Goal: Task Accomplishment & Management: Manage account settings

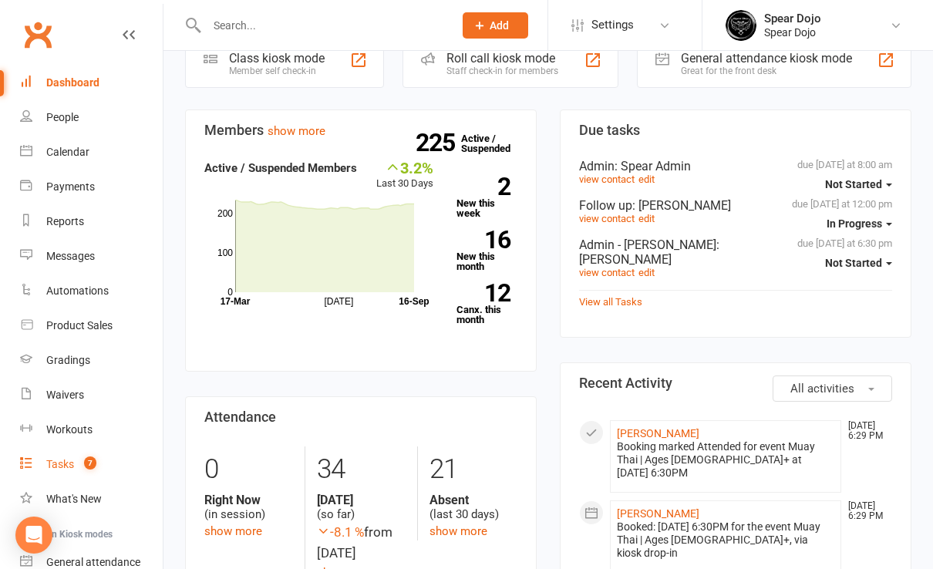
click at [64, 461] on div "Tasks" at bounding box center [60, 464] width 28 height 12
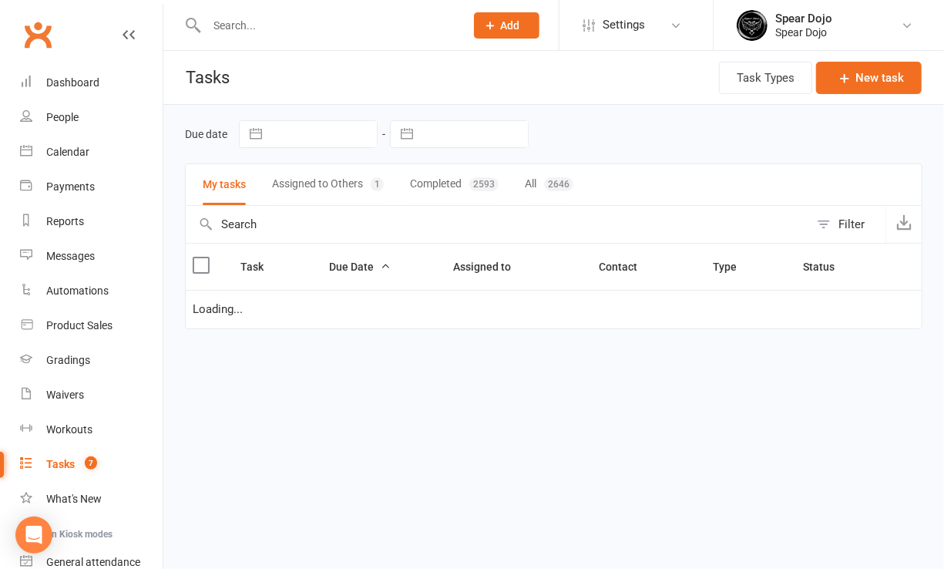
select select "started"
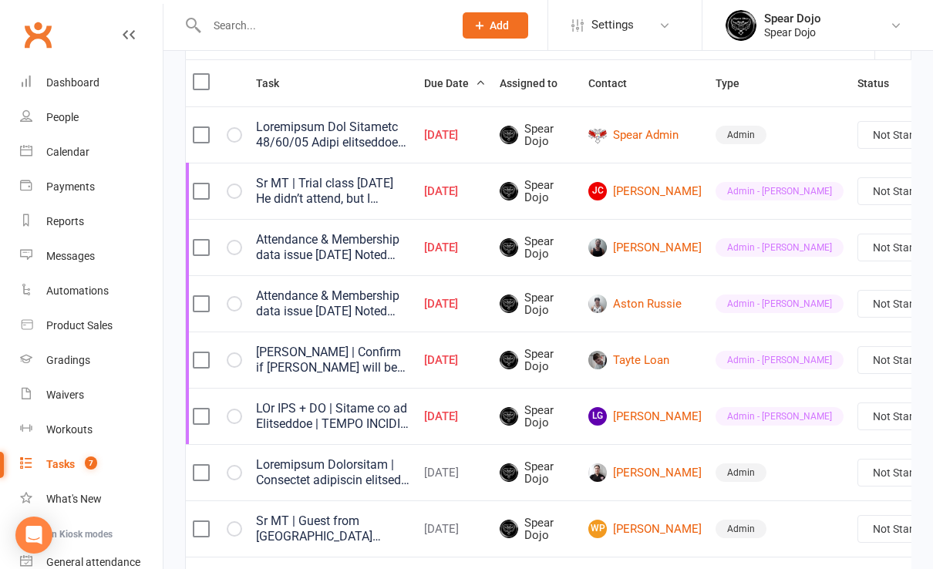
scroll to position [205, 0]
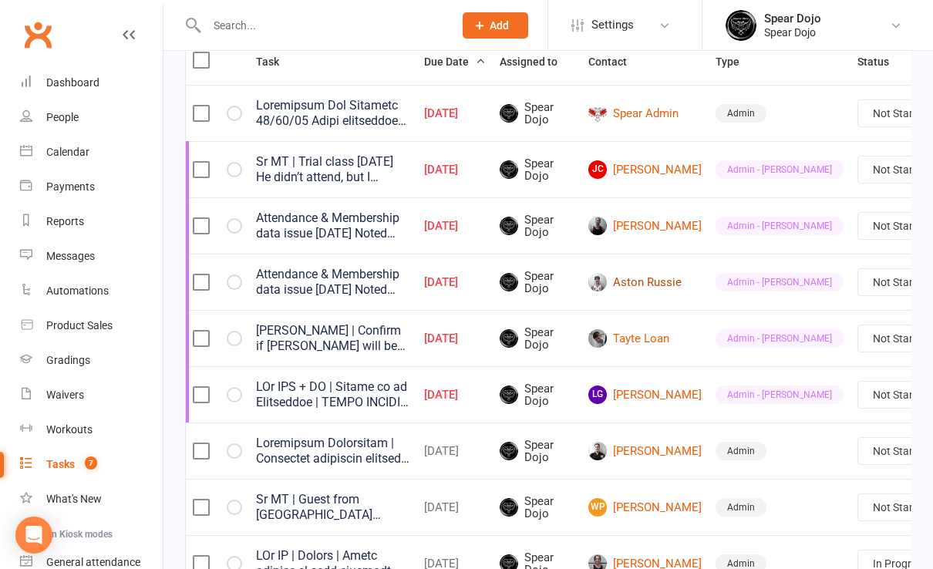
click at [631, 283] on link "Aston Russie" at bounding box center [644, 282] width 113 height 18
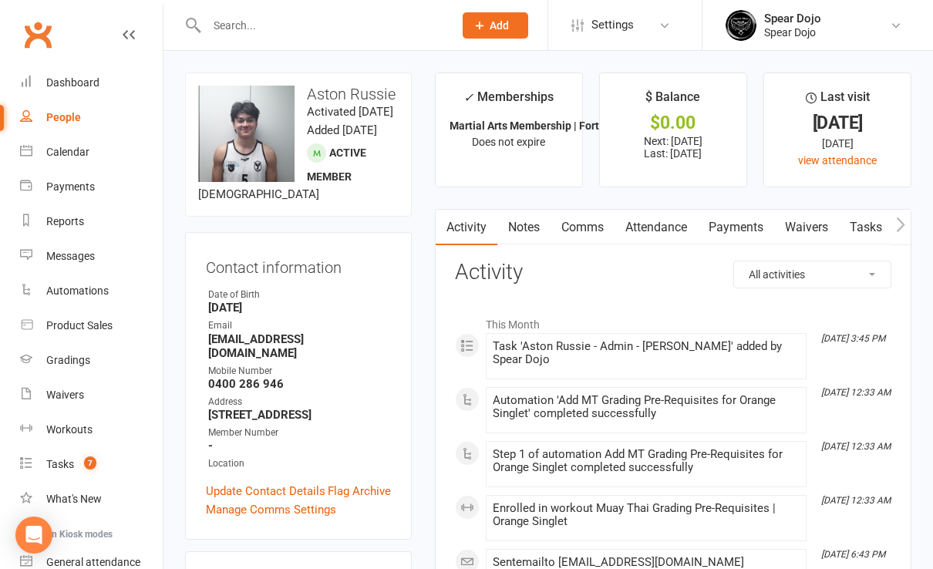
click at [472, 231] on link "Activity" at bounding box center [466, 227] width 62 height 35
click at [582, 223] on link "Comms" at bounding box center [582, 227] width 64 height 35
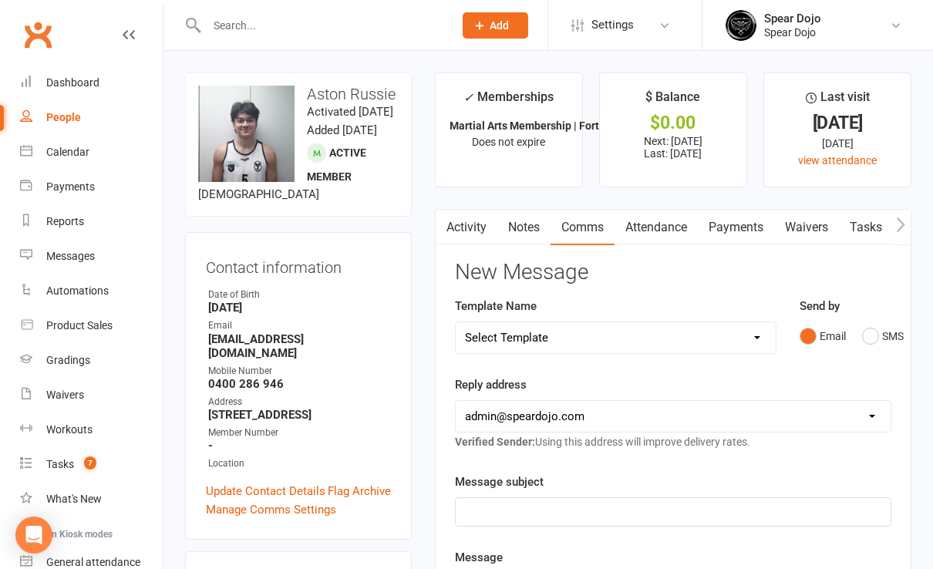
click at [739, 226] on link "Payments" at bounding box center [735, 227] width 76 height 35
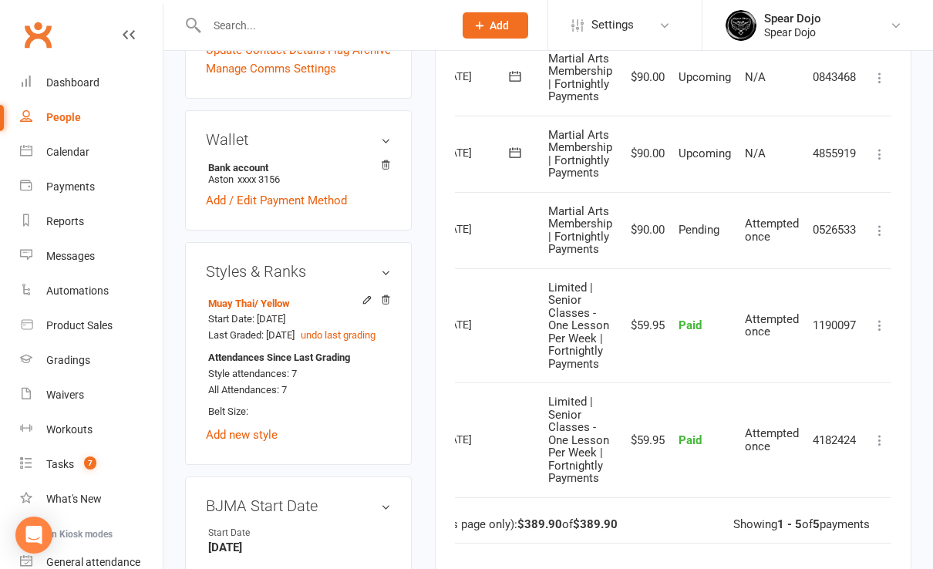
scroll to position [439, 0]
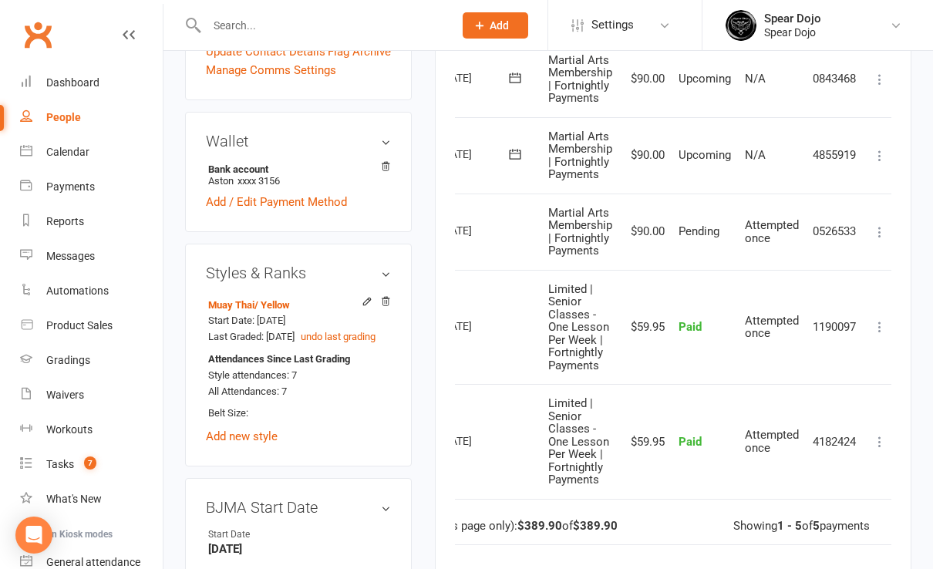
click at [647, 254] on td "$90.00" at bounding box center [645, 231] width 52 height 76
click at [645, 179] on td "$90.00" at bounding box center [645, 155] width 52 height 76
click at [654, 147] on td "$90.00" at bounding box center [645, 155] width 52 height 76
click at [650, 257] on td "$90.00" at bounding box center [645, 231] width 52 height 76
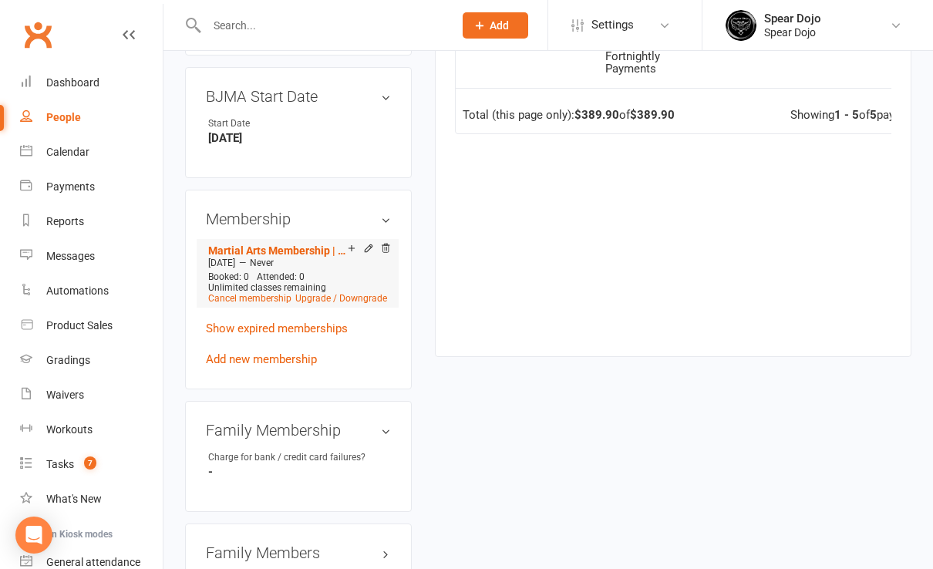
scroll to position [851, 0]
click at [287, 334] on link "Show expired memberships" at bounding box center [277, 328] width 142 height 14
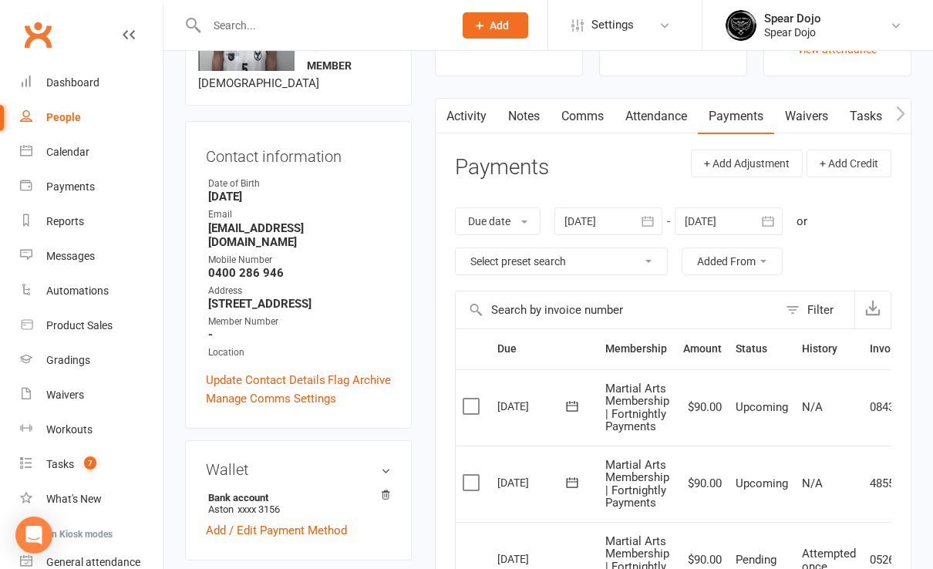
scroll to position [0, 0]
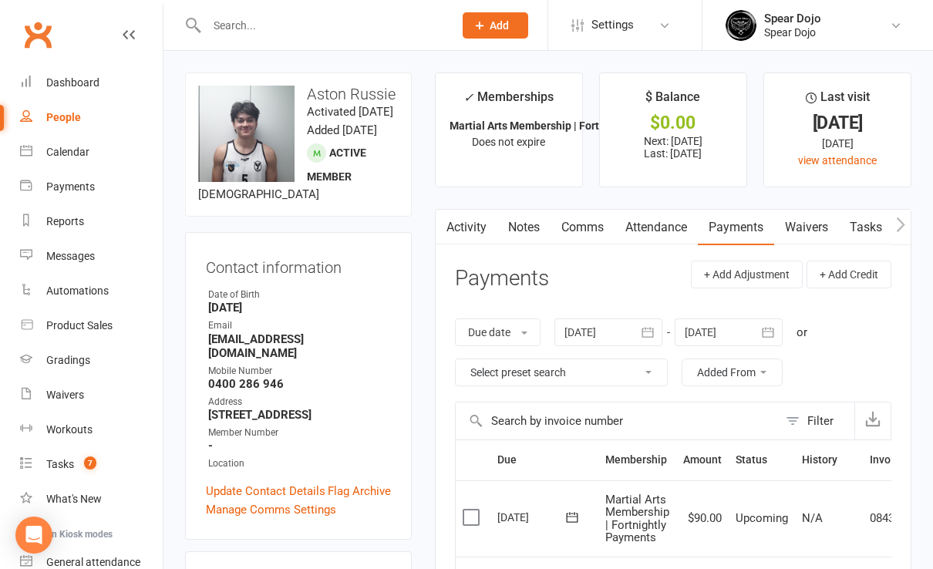
click at [798, 225] on link "Waivers" at bounding box center [806, 227] width 65 height 35
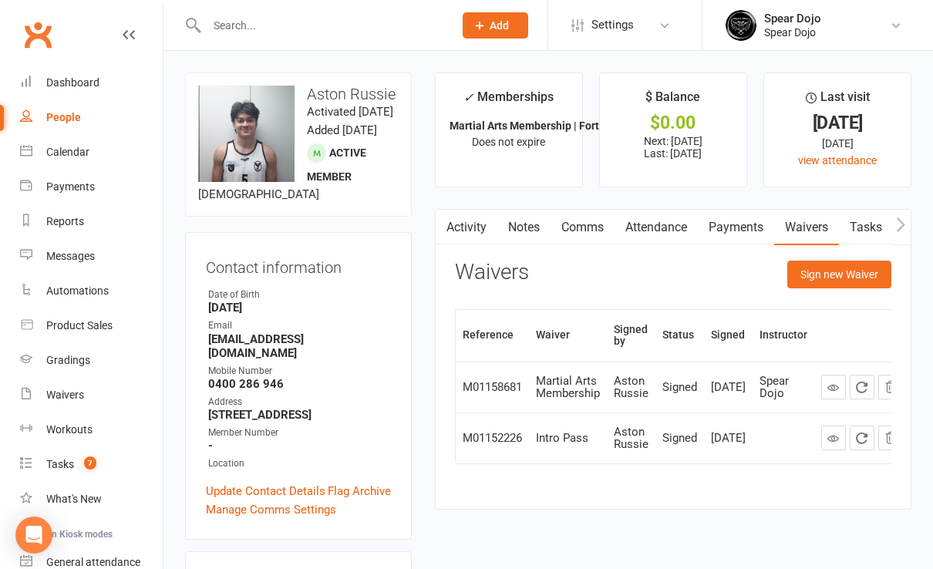
click at [667, 229] on link "Attendance" at bounding box center [655, 227] width 83 height 35
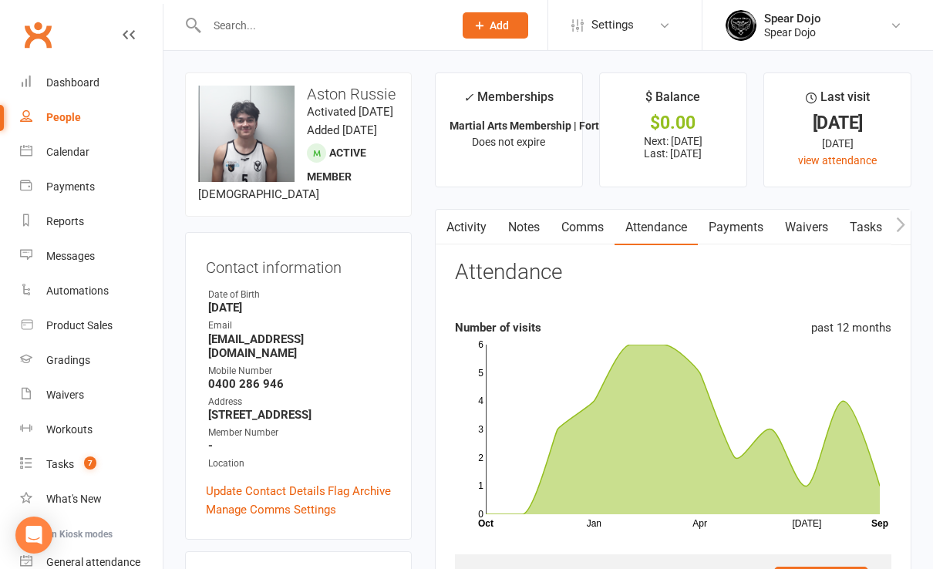
click at [254, 18] on input "text" at bounding box center [322, 26] width 240 height 22
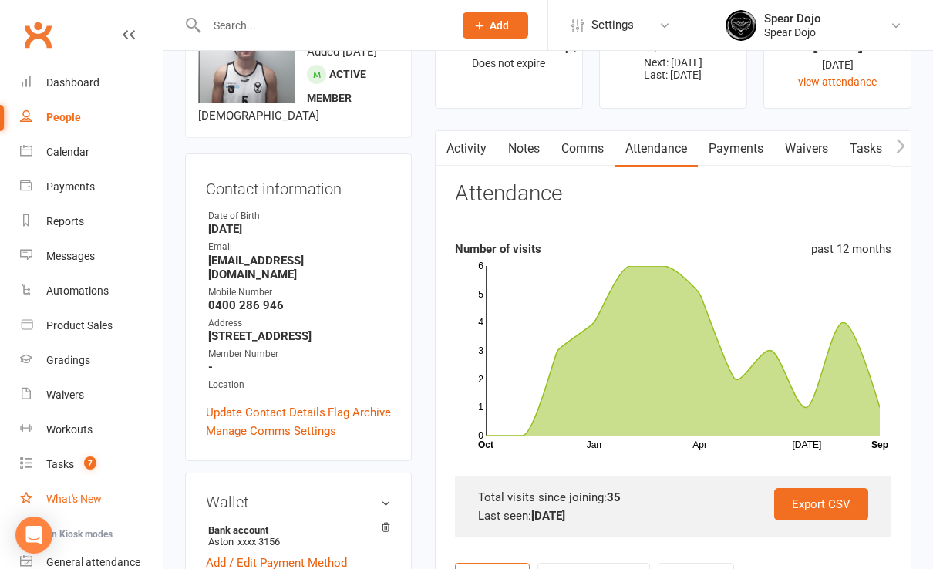
scroll to position [103, 0]
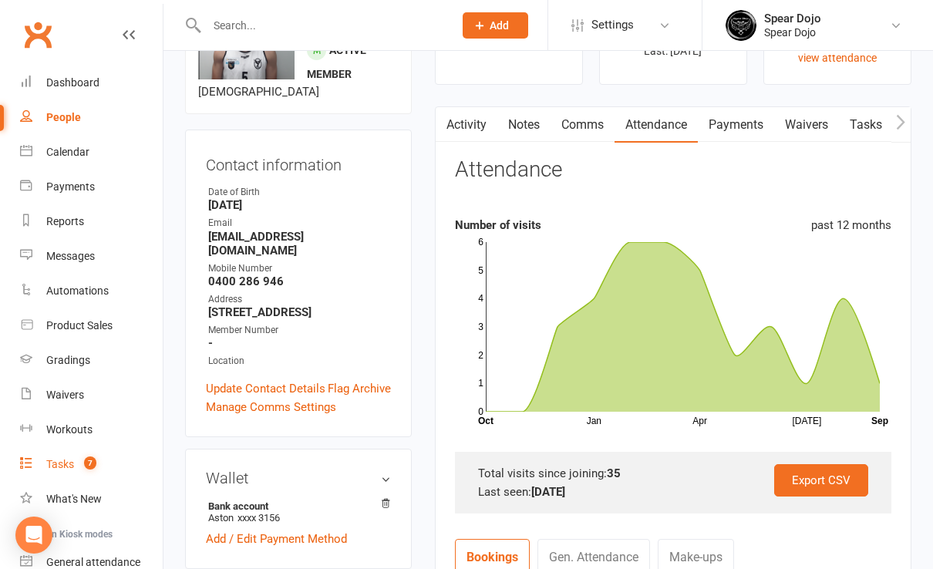
click at [66, 459] on div "Tasks" at bounding box center [60, 464] width 28 height 12
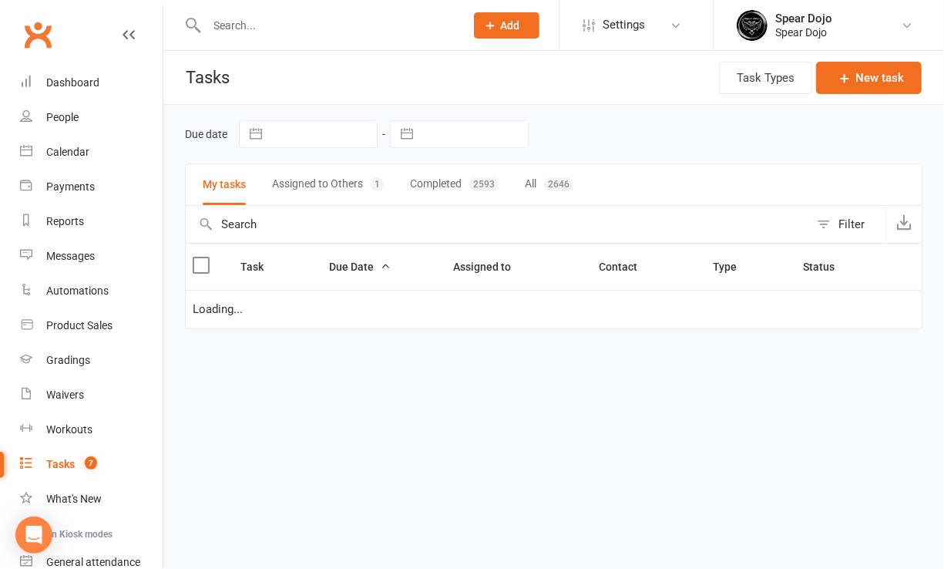
select select "started"
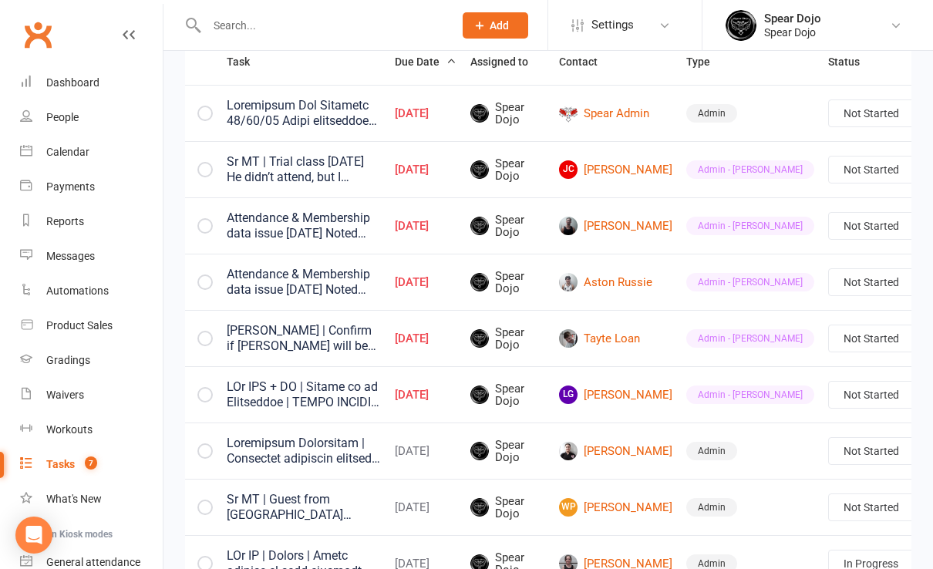
scroll to position [0, 29]
click at [840, 452] on link "Edit" at bounding box center [816, 453] width 153 height 31
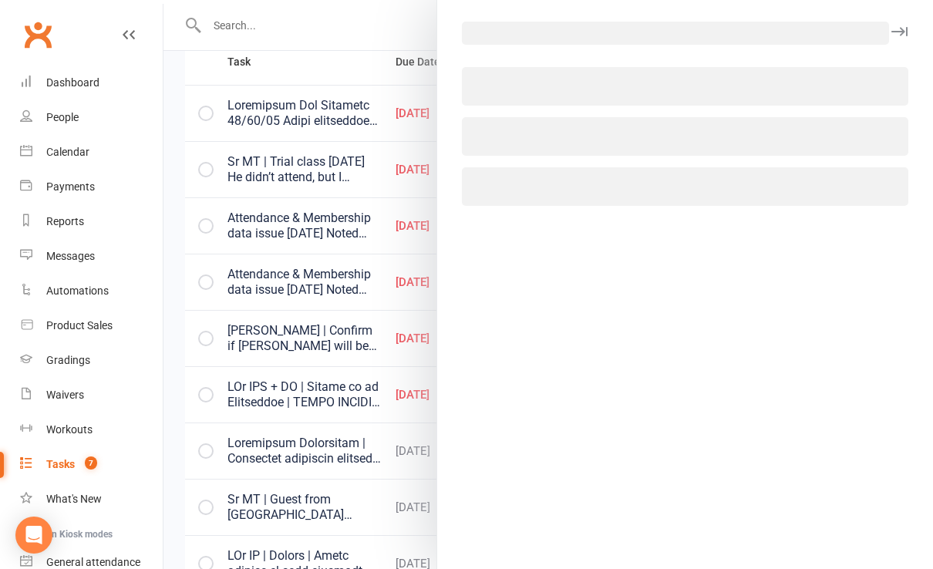
scroll to position [0, 18]
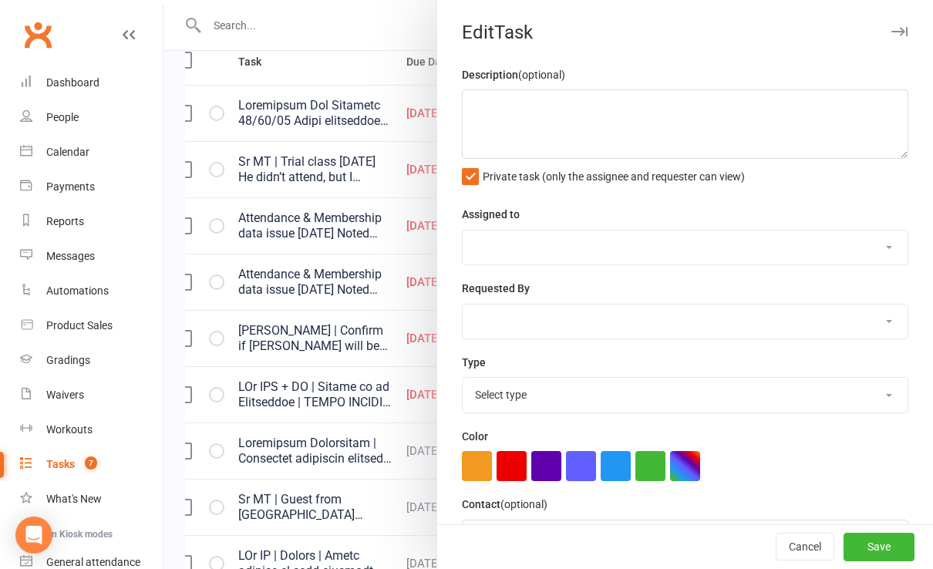
type textarea "LOr IPS + DO | Sitame co ad Elitseddoe | TEMPO INCIDI 38/25/17 Utlabore. E dolo…"
select select "43986"
type input "[DATE]"
type input "8:00pm"
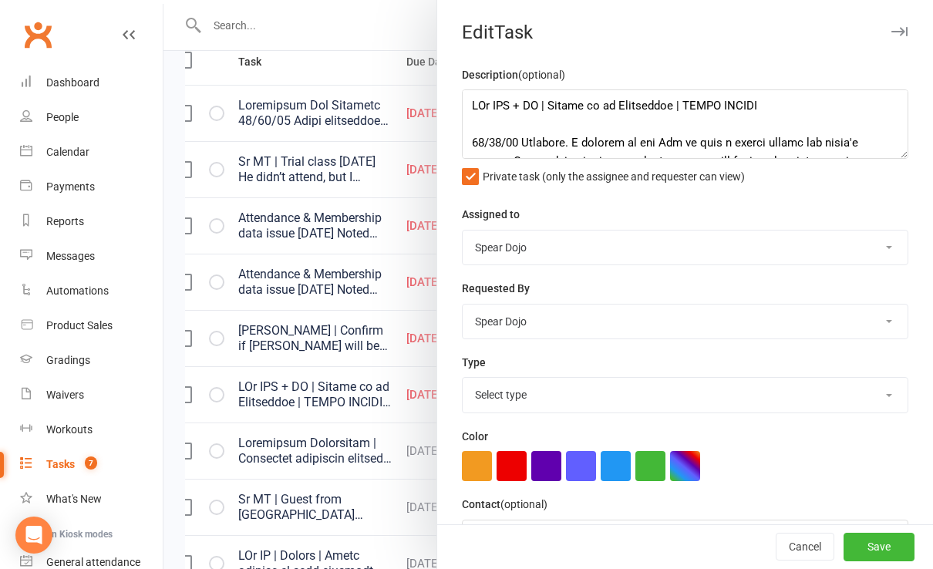
select select "21602"
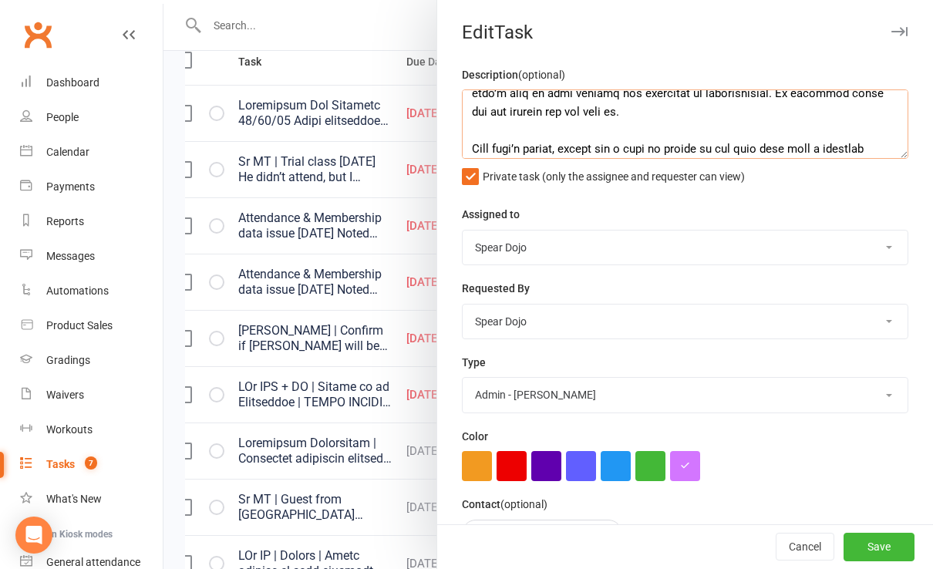
scroll to position [894, 0]
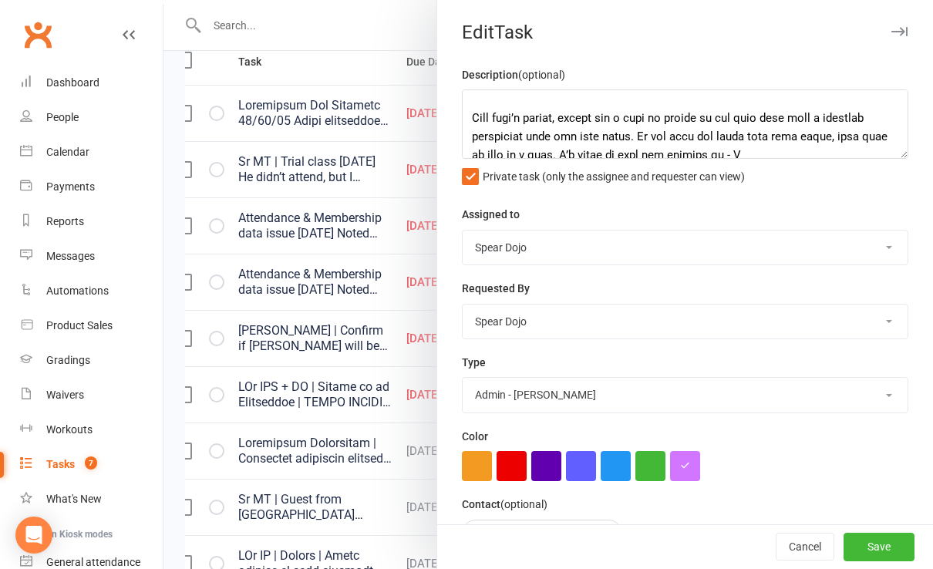
click at [312, 48] on div at bounding box center [547, 284] width 769 height 569
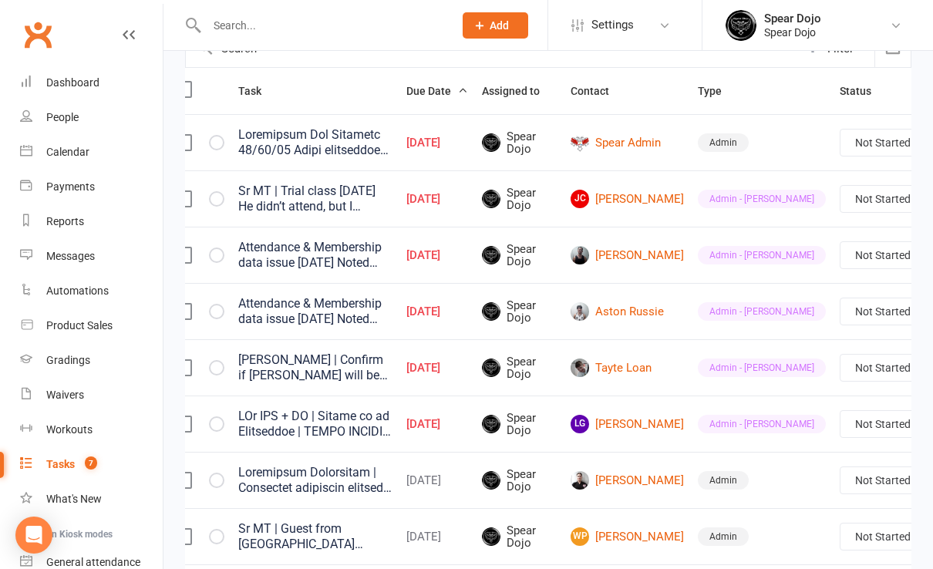
scroll to position [0, 0]
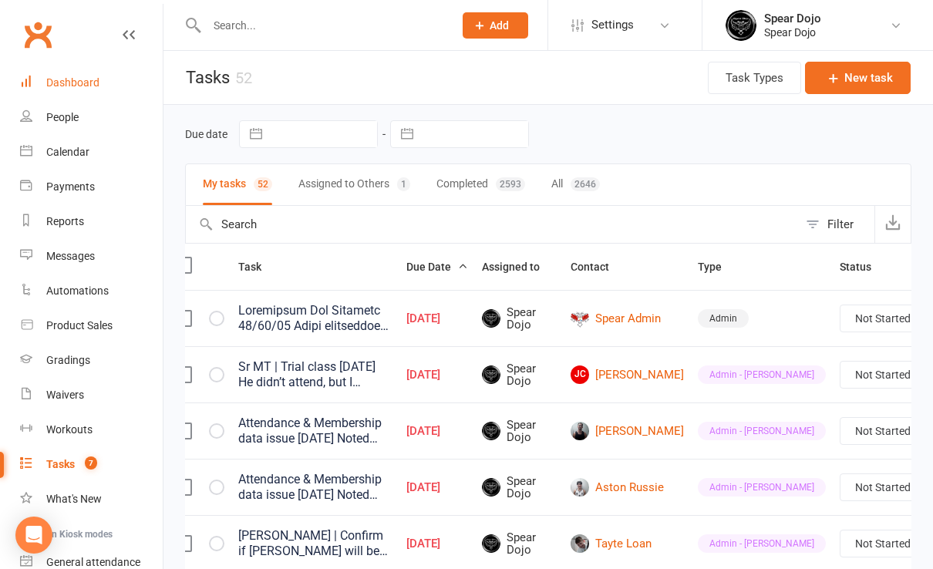
click at [100, 76] on link "Dashboard" at bounding box center [91, 83] width 143 height 35
